Goal: Task Accomplishment & Management: Manage account settings

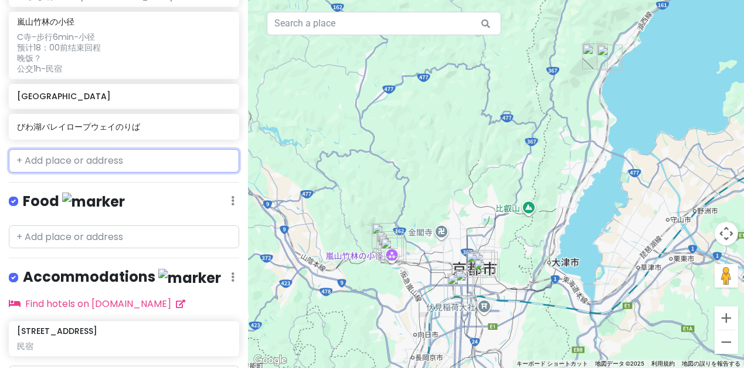
click at [158, 149] on input "text" at bounding box center [124, 160] width 230 height 23
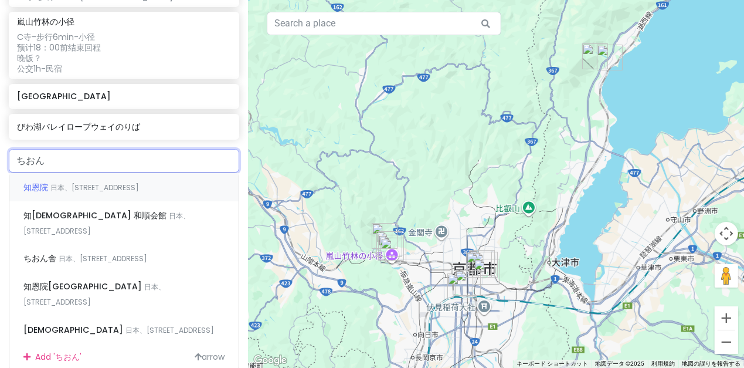
type input "知恩院"
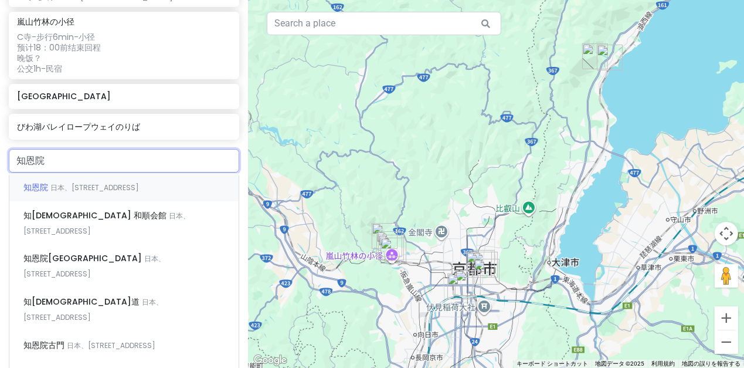
click at [115, 182] on span "日本、[STREET_ADDRESS]" at bounding box center [94, 187] width 89 height 10
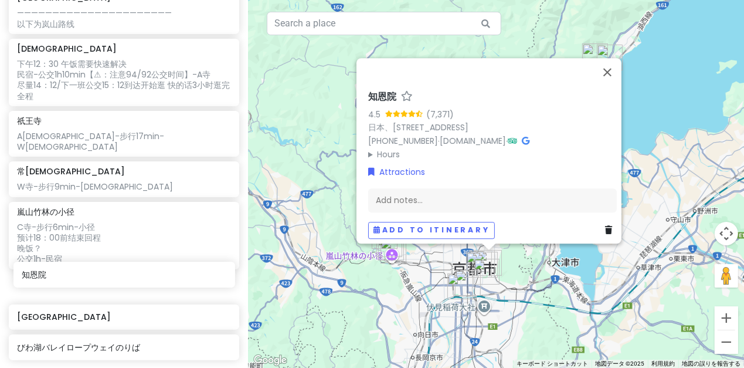
scroll to position [517, 0]
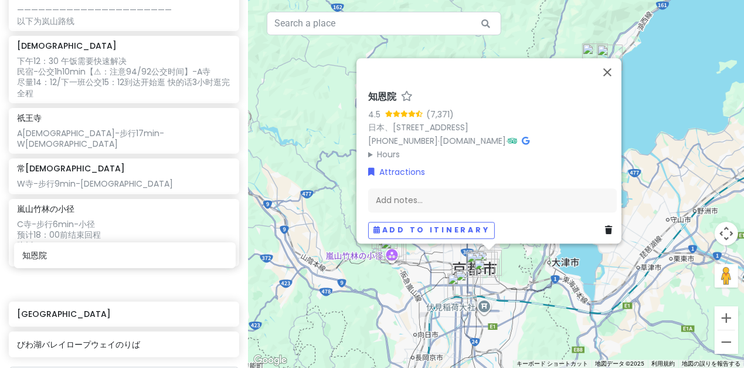
drag, startPoint x: 86, startPoint y: 352, endPoint x: 91, endPoint y: 258, distance: 94.6
click at [91, 258] on div "[GEOGRAPHIC_DATA] [DATE] 11：40抵达 【⚠未定事项：行李寄存在[GEOGRAPHIC_DATA]locker or 直接去民宿放行…" at bounding box center [124, 30] width 248 height 663
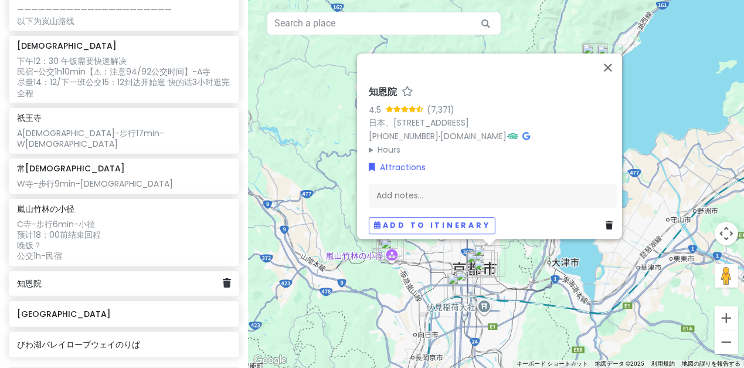
click at [395, 183] on div "Add notes..." at bounding box center [493, 195] width 249 height 25
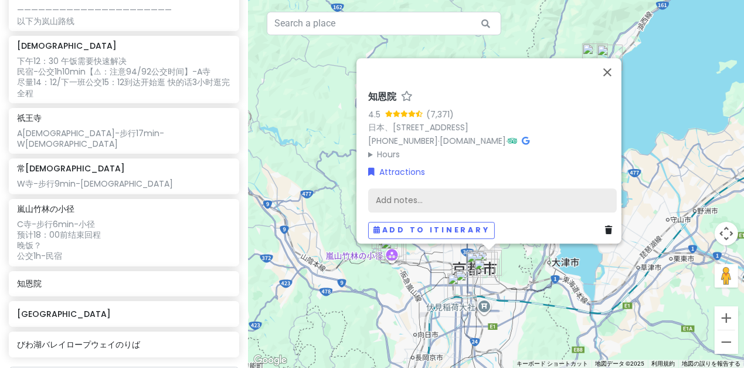
click at [401, 189] on div "Add notes..." at bounding box center [492, 200] width 249 height 25
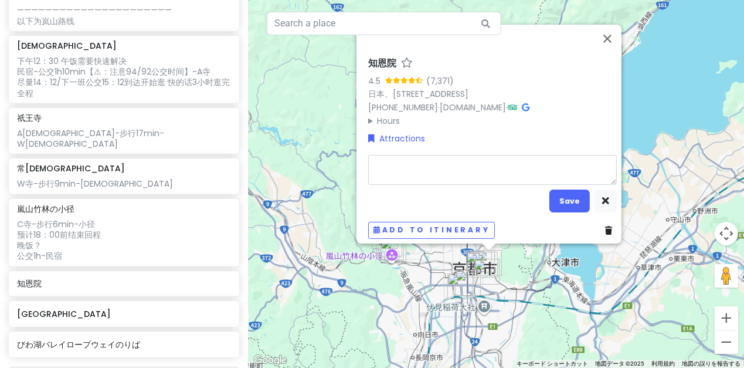
type textarea "ｍ"
type textarea "x"
type textarea "み"
type textarea "x"
type textarea "みｎ"
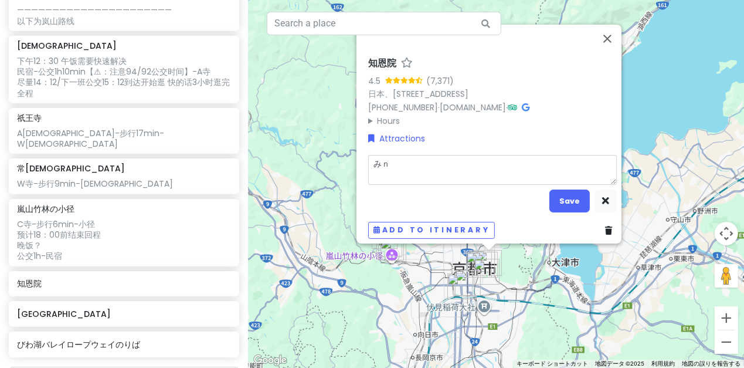
type textarea "x"
type textarea "みんｓ"
type textarea "x"
type textarea "みんす"
type textarea "x"
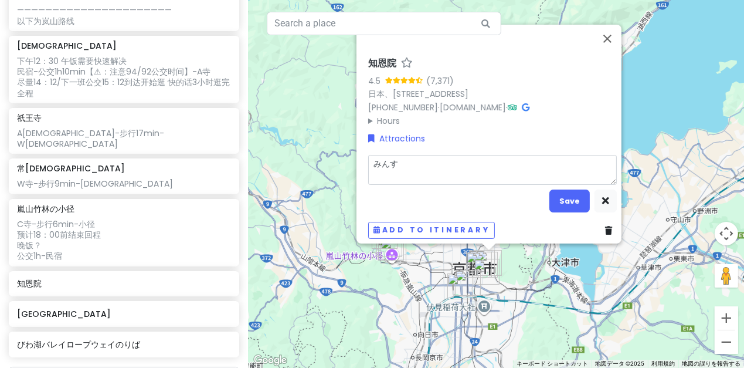
type textarea "みん"
type textarea "x"
type textarea "み"
click at [443, 166] on textarea at bounding box center [492, 169] width 249 height 30
type textarea "m"
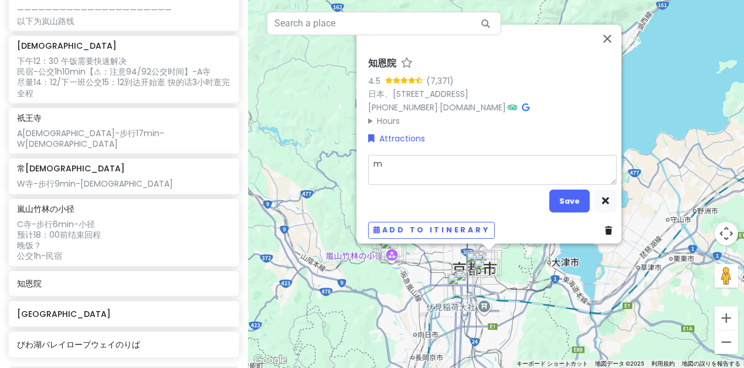
type textarea "x"
type textarea "mi"
type textarea "x"
type textarea "min"
type textarea "x"
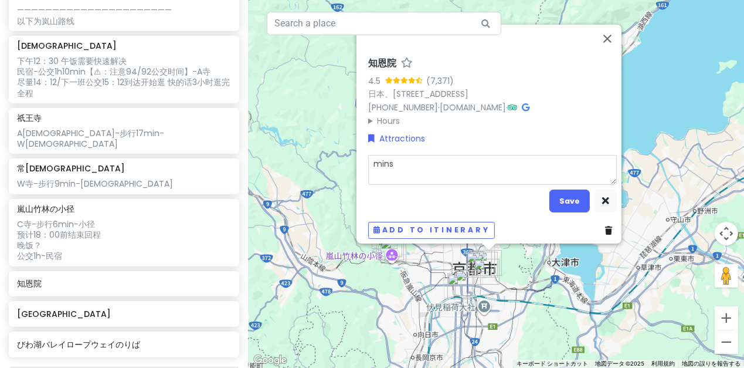
type textarea "minsu"
type textarea "x"
type textarea "民宿"
type textarea "x"
type textarea "民宿-"
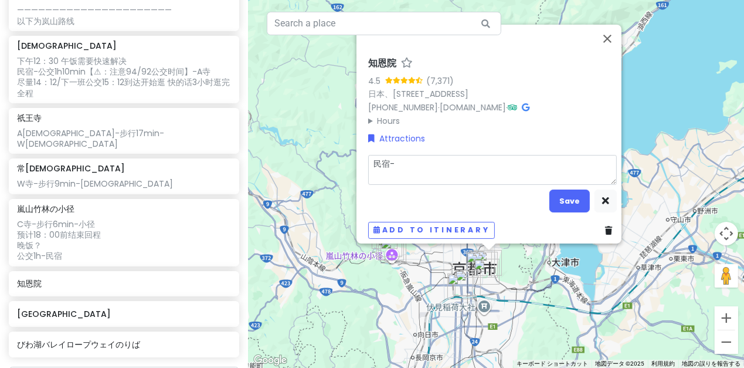
type textarea "x"
type textarea "民宿-g"
type textarea "x"
type textarea "民宿-go"
type textarea "x"
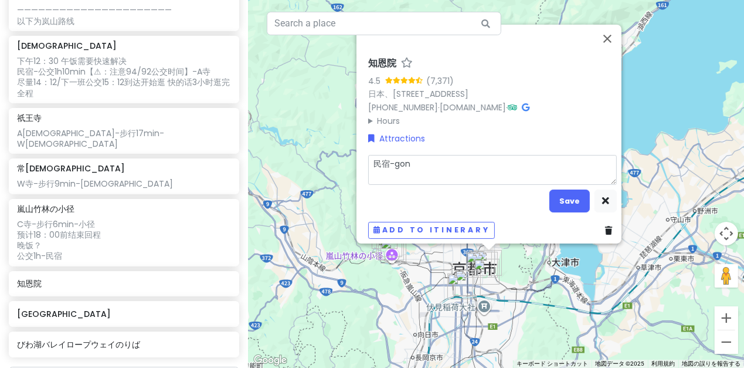
type textarea "民宿-gong"
type textarea "x"
type textarea "民宿-gongj"
type textarea "x"
type textarea "民宿-[GEOGRAPHIC_DATA]"
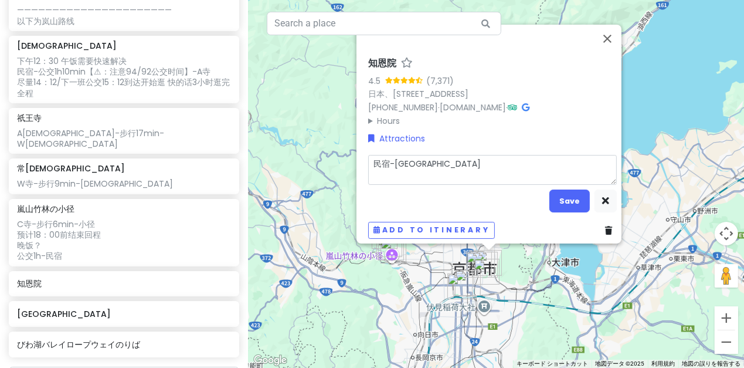
type textarea "x"
type textarea "民宿-[GEOGRAPHIC_DATA]"
type textarea "x"
type textarea "民宿-公交"
type textarea "x"
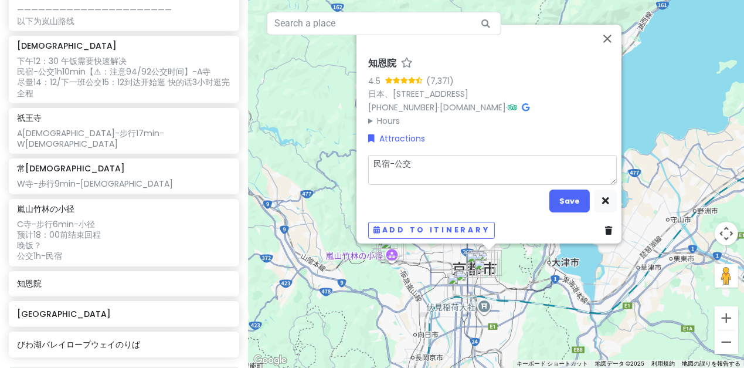
type textarea "民宿-公交4"
type textarea "x"
type textarea "民宿-公交40"
type textarea "x"
type textarea "民宿-公交40m"
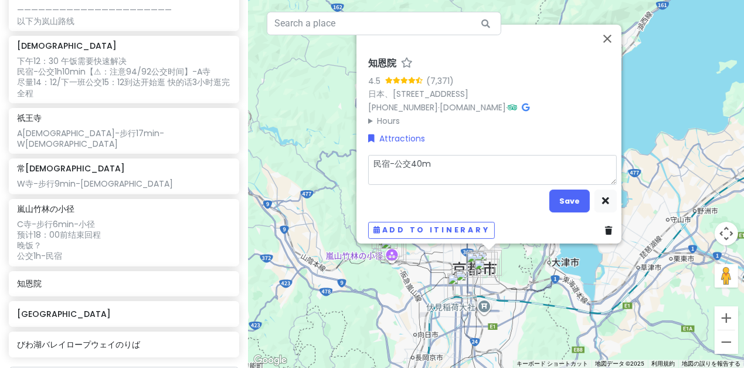
type textarea "x"
type textarea "民宿-公交40mi"
type textarea "x"
type textarea "民宿-公交40min"
click at [572, 199] on button "Save" at bounding box center [570, 200] width 40 height 23
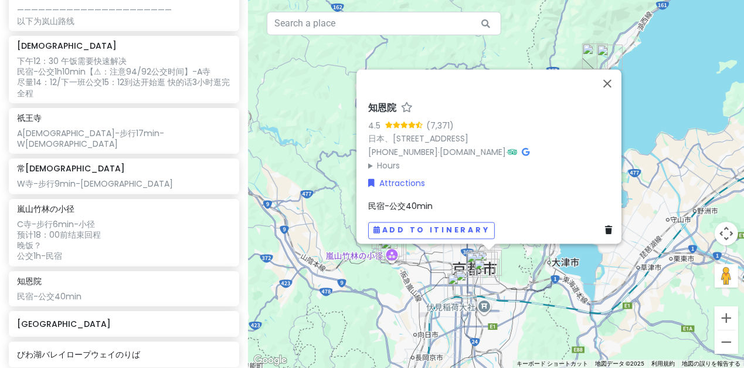
scroll to position [527, 0]
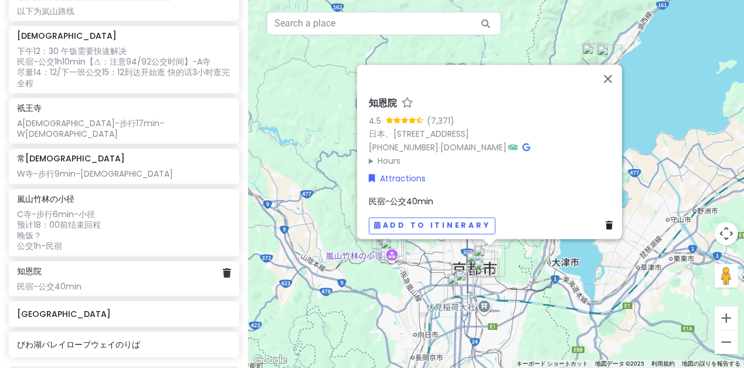
click at [116, 281] on div "民宿-公交40min" at bounding box center [123, 286] width 213 height 11
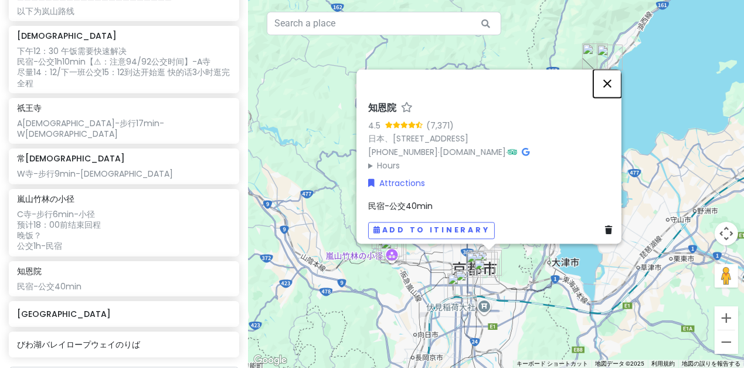
click at [612, 83] on button "閉じる" at bounding box center [607, 83] width 28 height 28
